Goal: Unclear

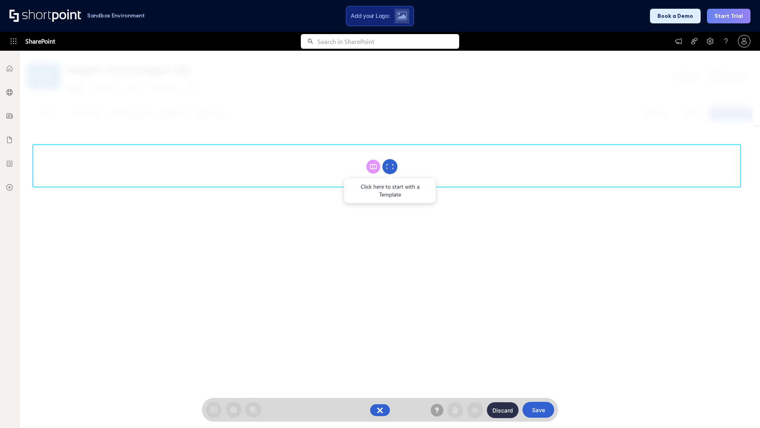
click at [390, 166] on circle at bounding box center [389, 166] width 15 height 15
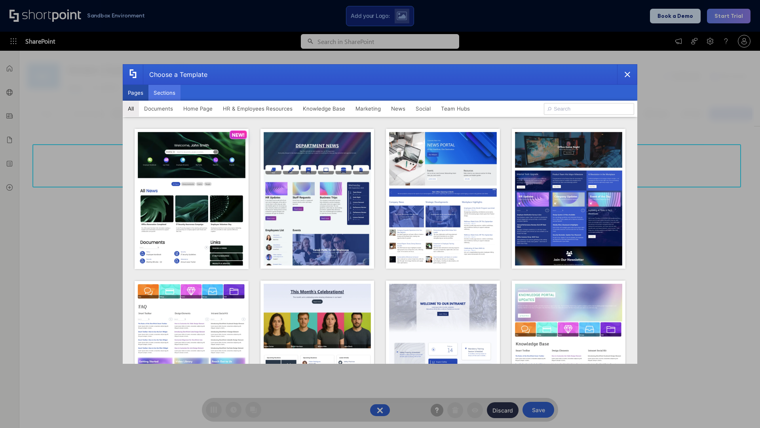
click at [164, 93] on button "Sections" at bounding box center [164, 93] width 32 height 16
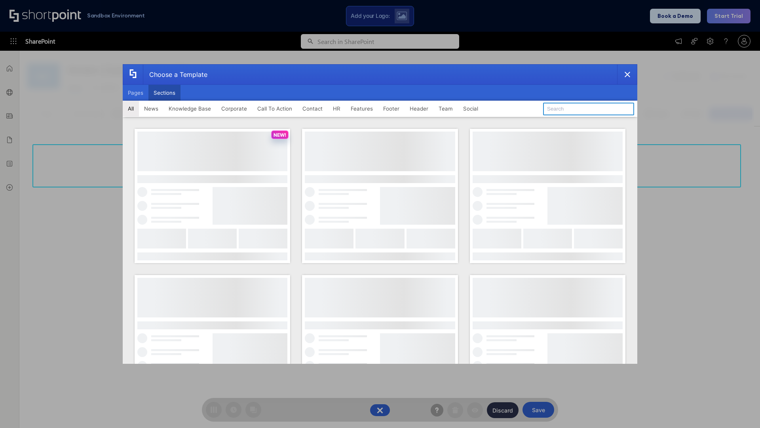
type input "Contact Cta"
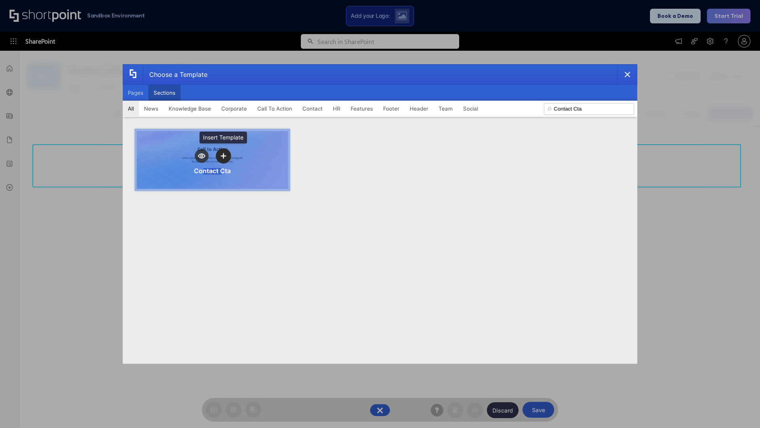
click at [223, 156] on icon "template selector" at bounding box center [224, 156] width 6 height 6
